Goal: Information Seeking & Learning: Learn about a topic

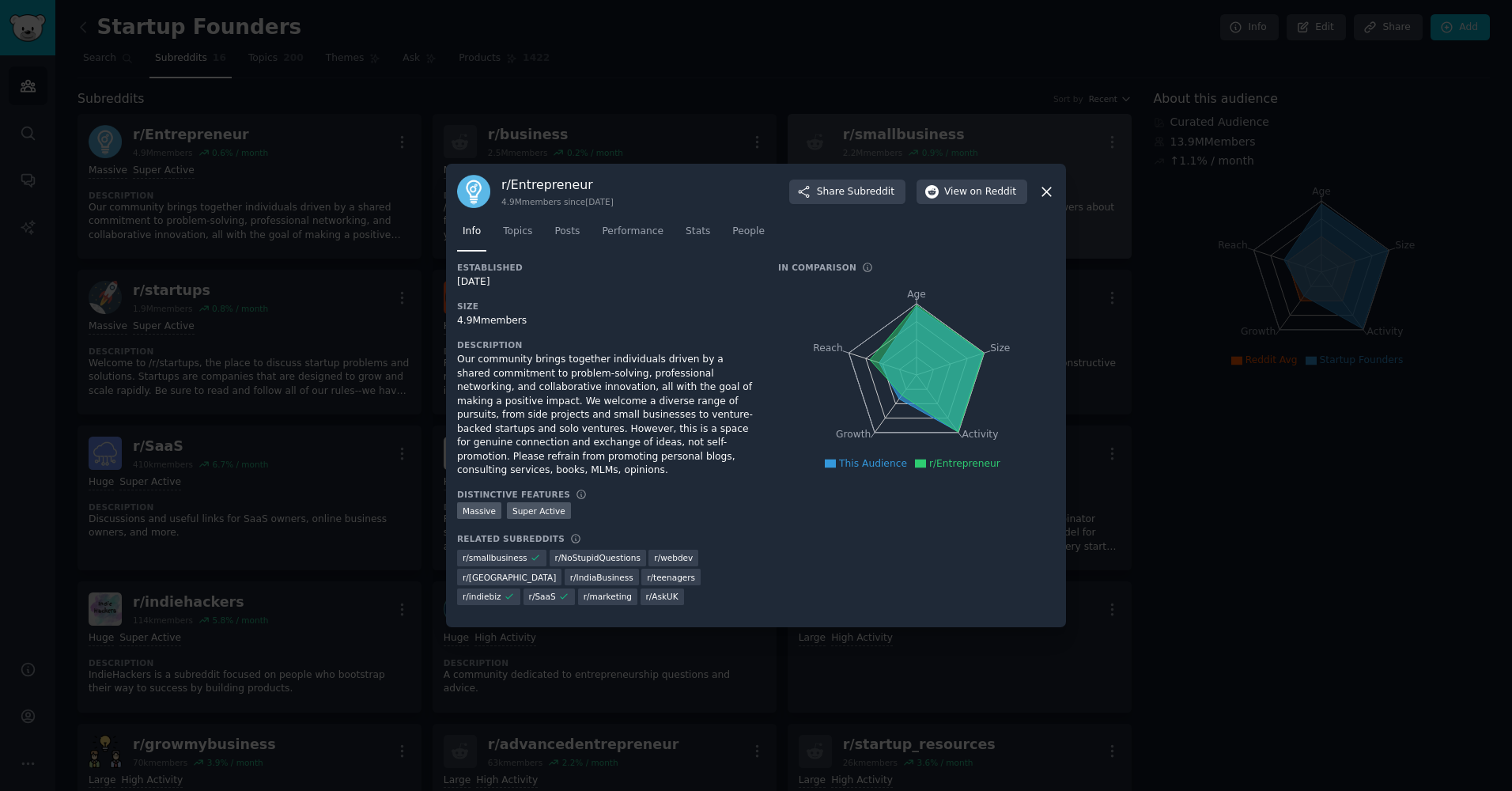
click at [1046, 195] on icon at bounding box center [1046, 191] width 16 height 16
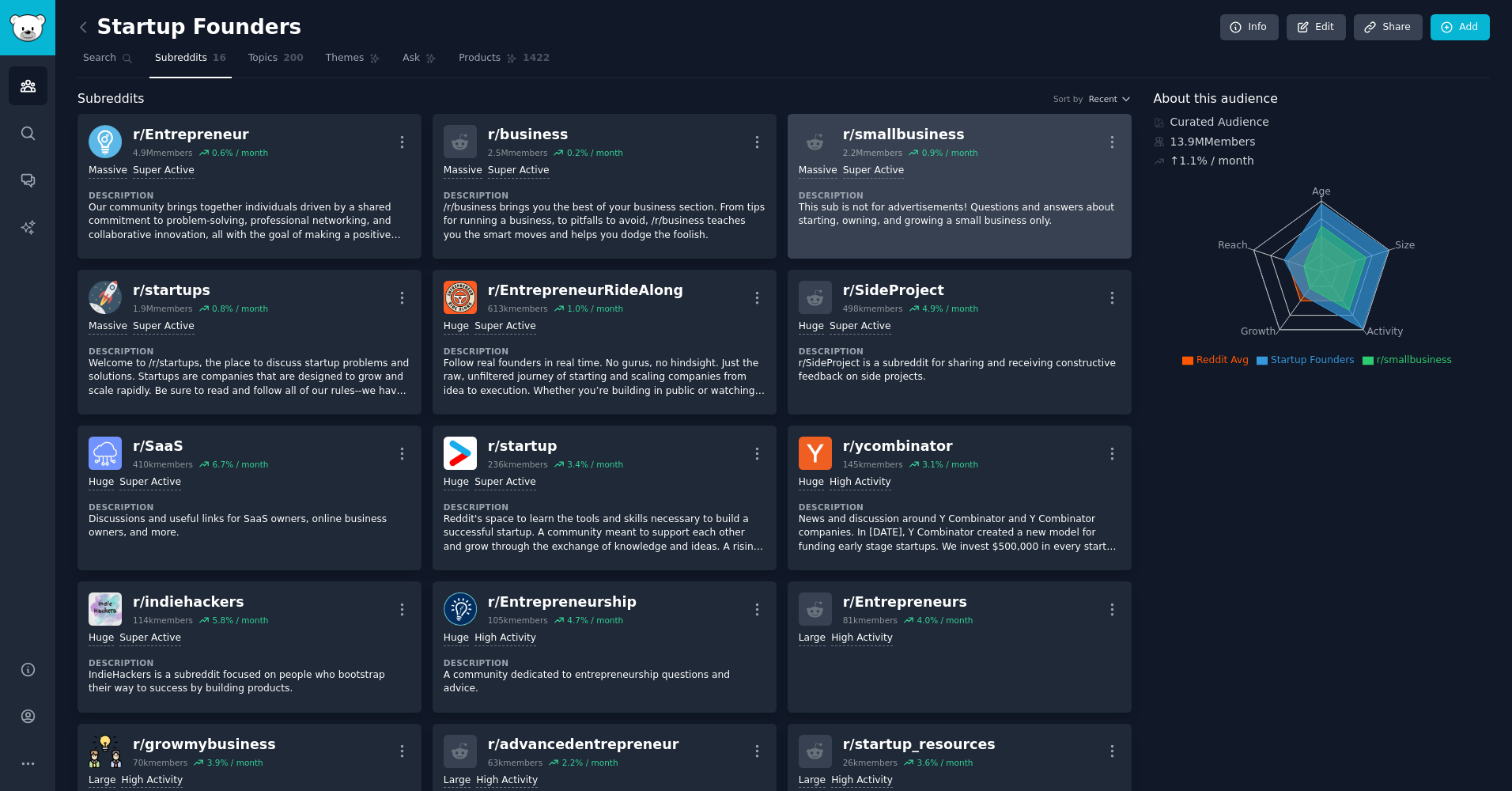
click at [889, 204] on p "This sub is not for advertisements! Questions and answers about starting, ownin…" at bounding box center [959, 214] width 322 height 28
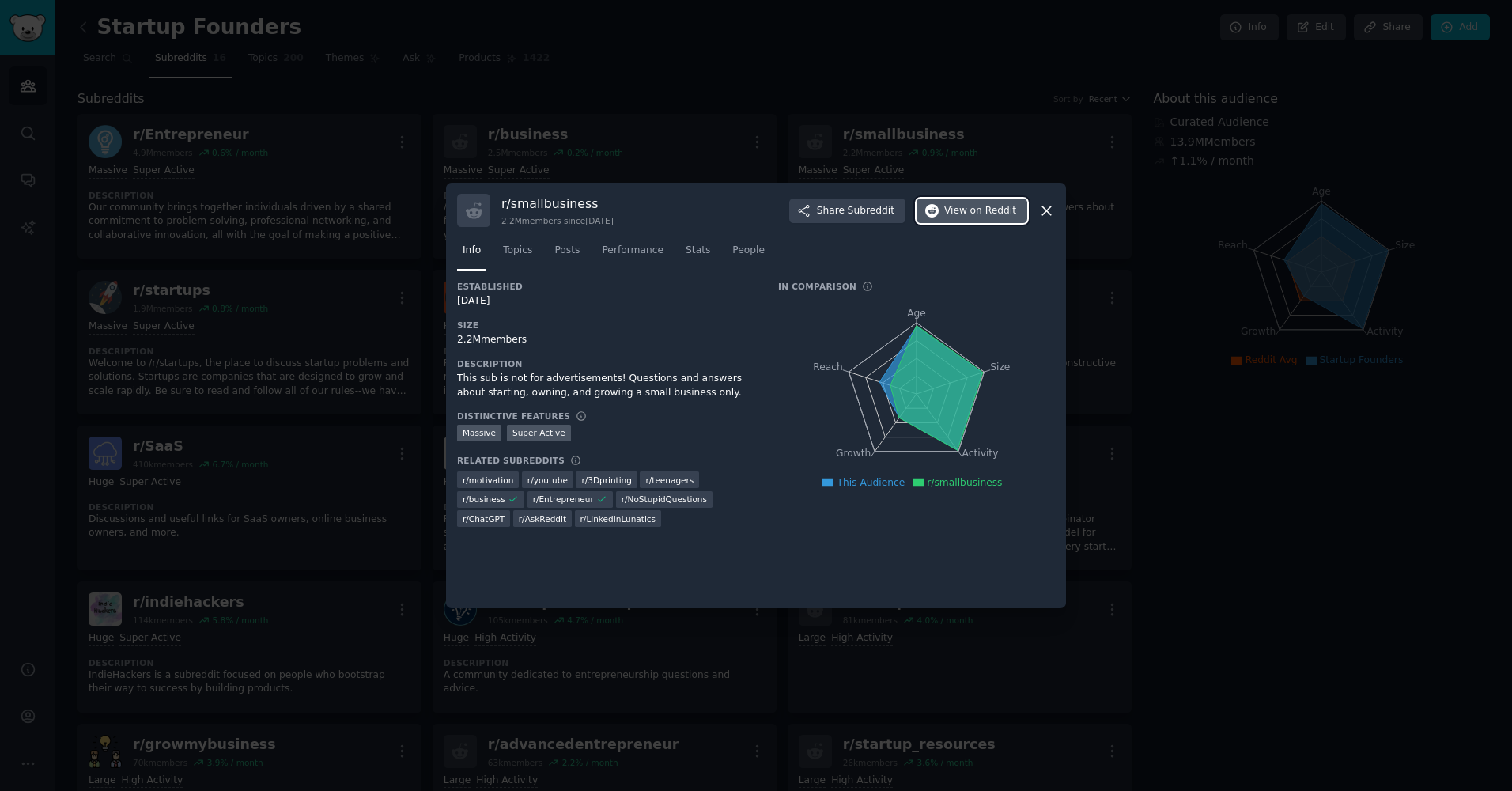
click at [972, 210] on span "on Reddit" at bounding box center [993, 211] width 46 height 14
click at [1050, 207] on icon at bounding box center [1046, 210] width 9 height 9
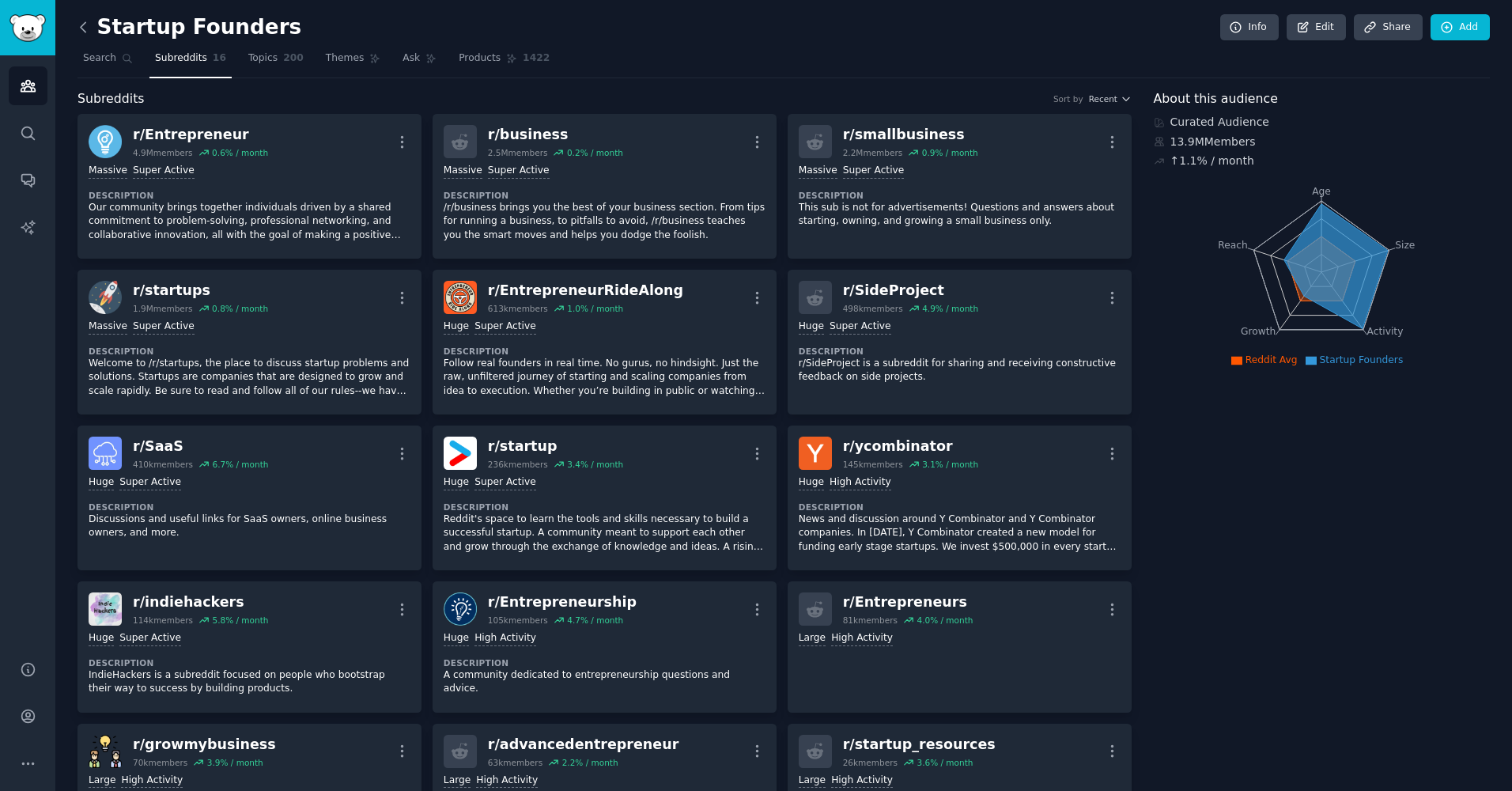
click at [83, 24] on icon at bounding box center [82, 27] width 5 height 10
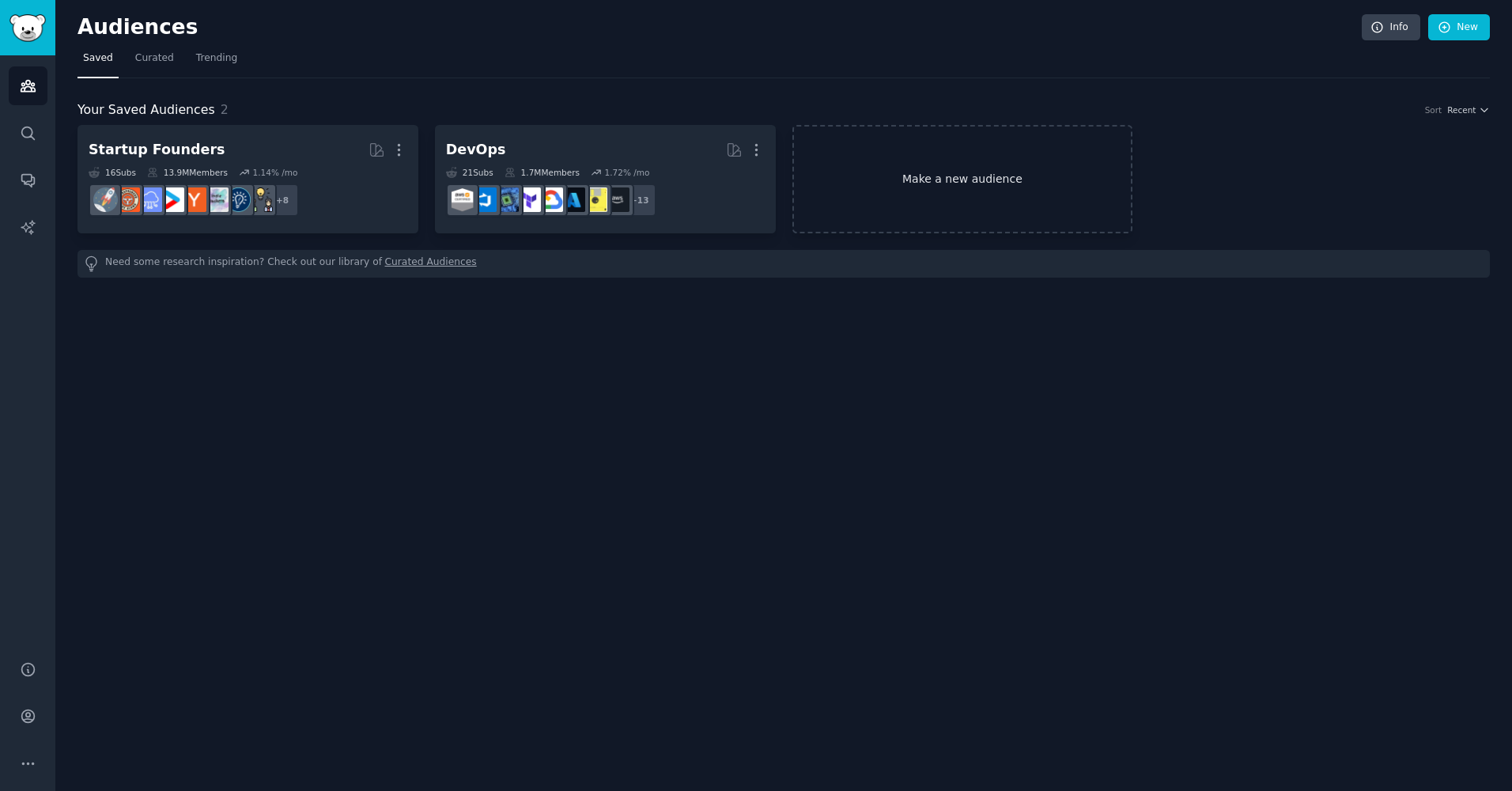
click at [962, 165] on link "Make a new audience" at bounding box center [963, 179] width 341 height 108
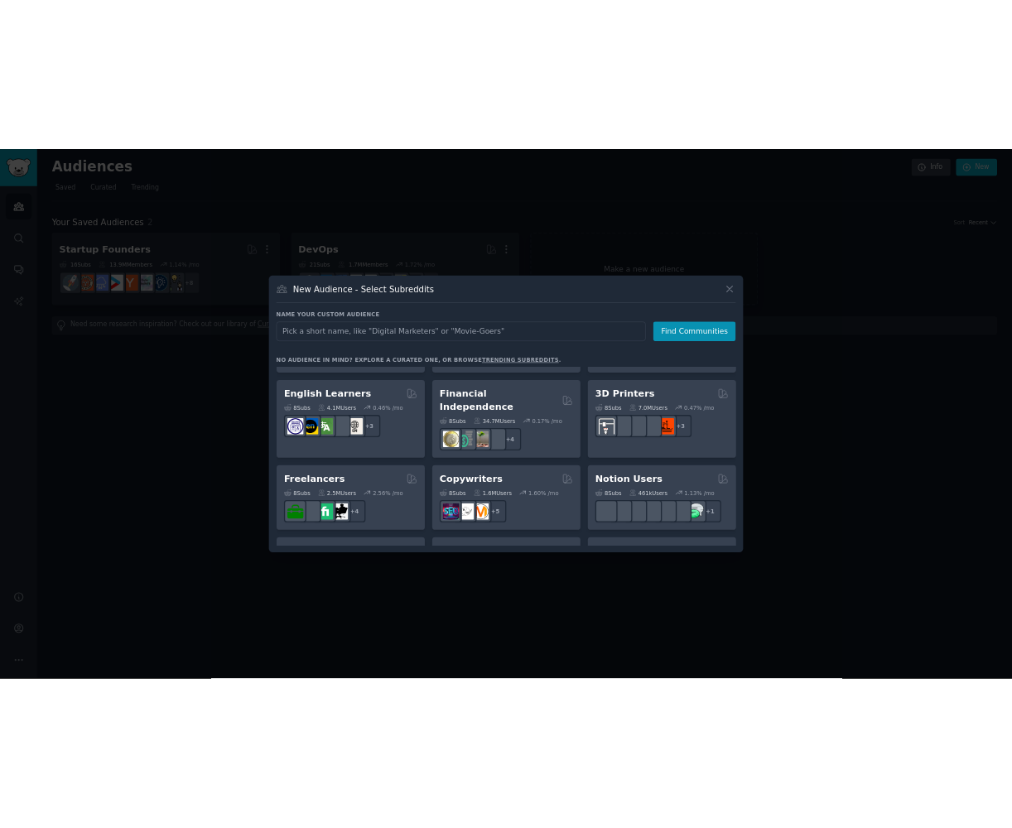
scroll to position [911, 0]
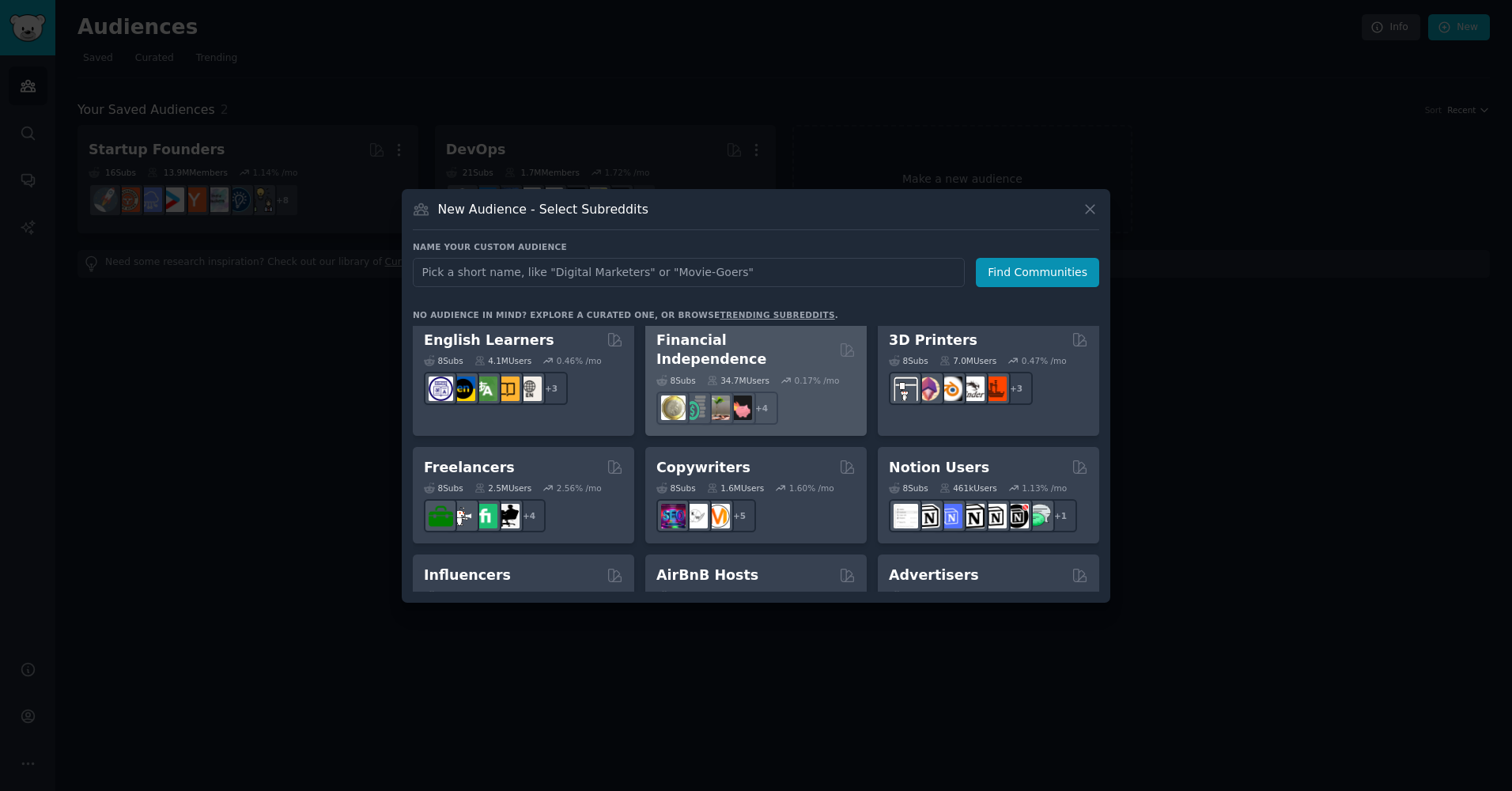
click at [740, 348] on h2 "Financial Independence" at bounding box center [744, 350] width 177 height 39
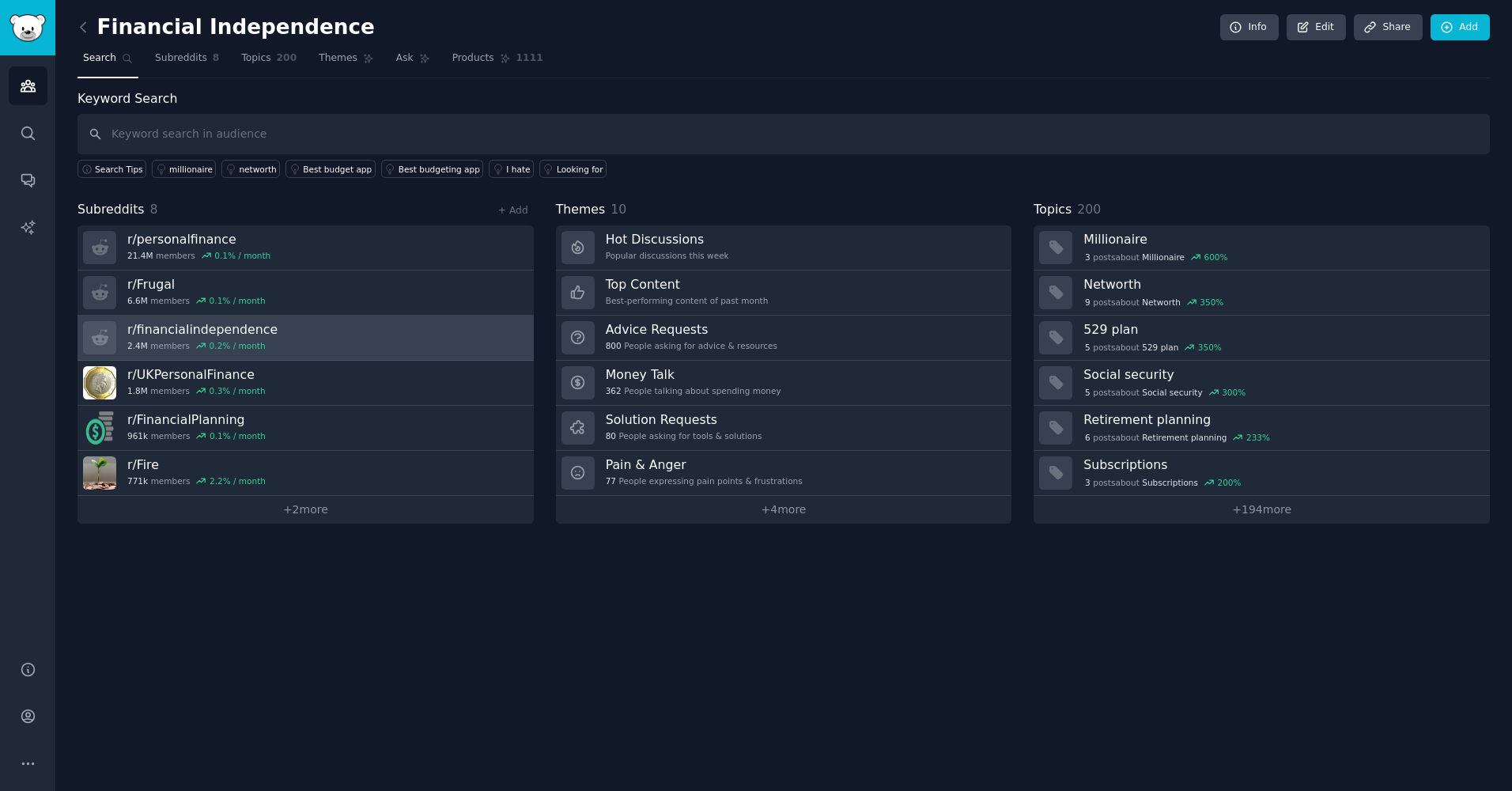
click at [197, 325] on h3 "r/ financialindependence" at bounding box center [202, 329] width 150 height 16
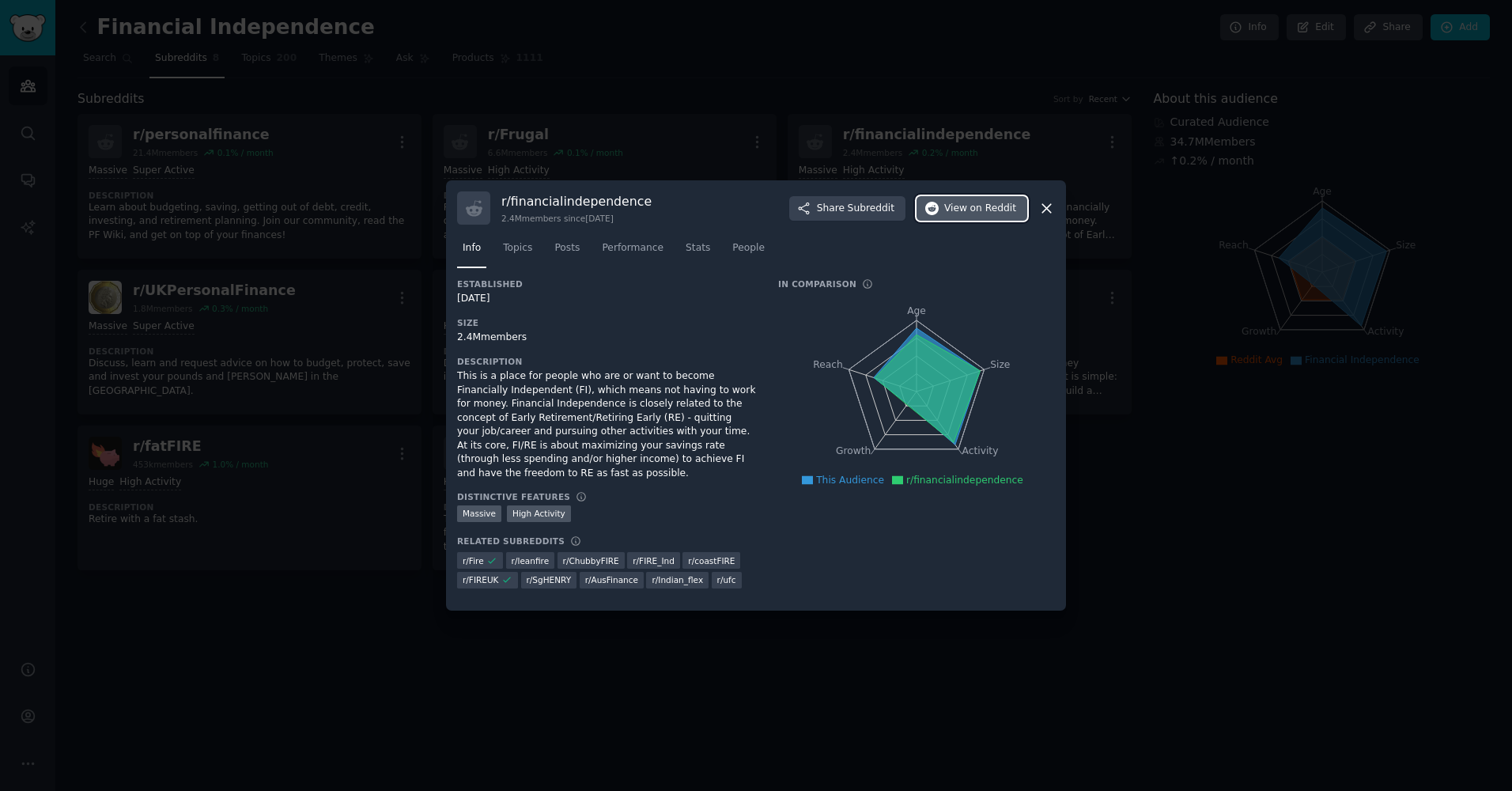
click at [981, 216] on span "on Reddit" at bounding box center [993, 208] width 46 height 14
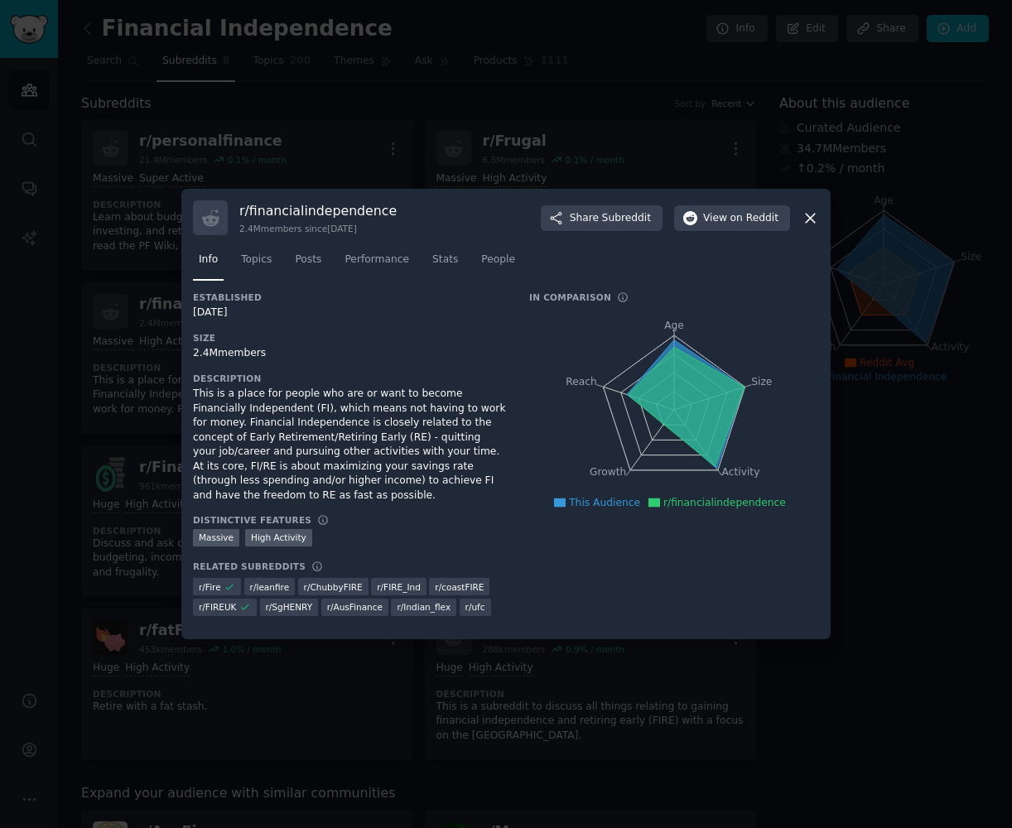
click at [810, 213] on icon at bounding box center [809, 217] width 17 height 17
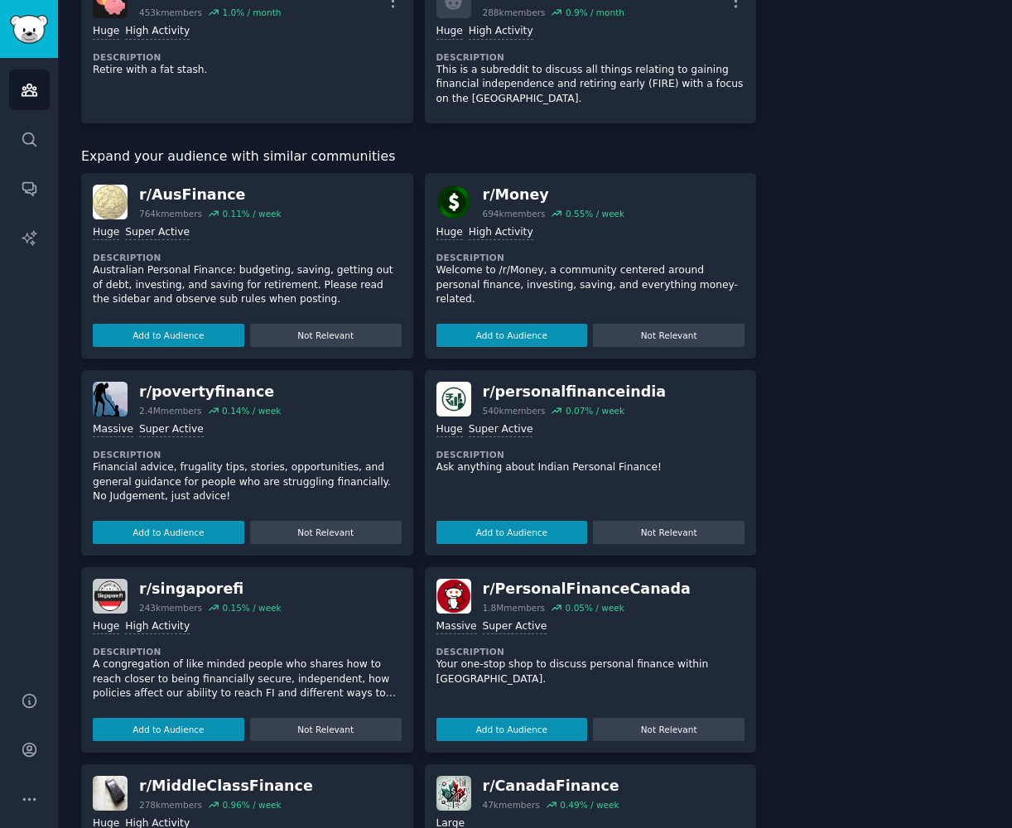
scroll to position [497, 0]
